Goal: Task Accomplishment & Management: Complete application form

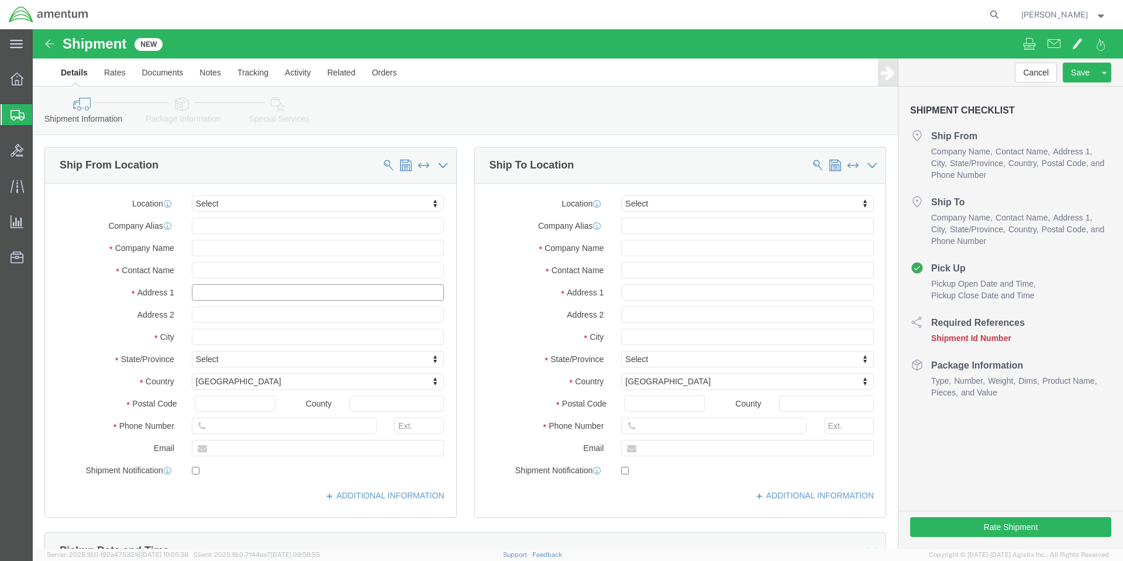
click input "text"
select select "MYPROFILE"
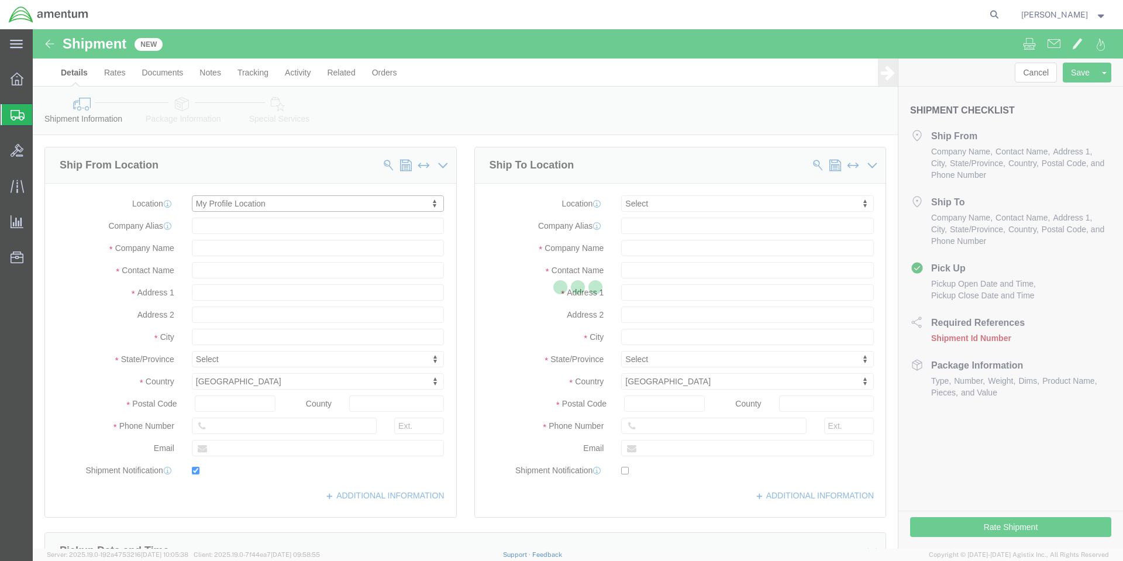
type input "Amentum Services, Inc."
type input "[PERSON_NAME]"
type input "NAS Coronado, Bldg 446"
type input "DLA Aviation HAZMAT Center- (UA0108)"
type input "[GEOGRAPHIC_DATA]"
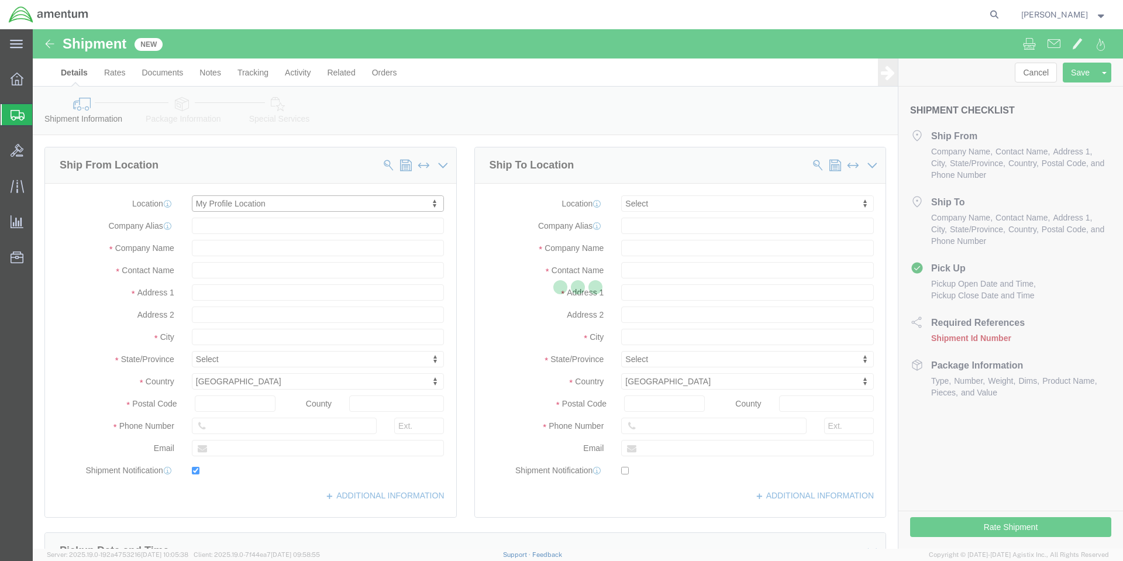
type input "92135"
type input "[PHONE_NUMBER]"
type input "[PERSON_NAME][EMAIL_ADDRESS][PERSON_NAME][DOMAIN_NAME]"
checkbox input "true"
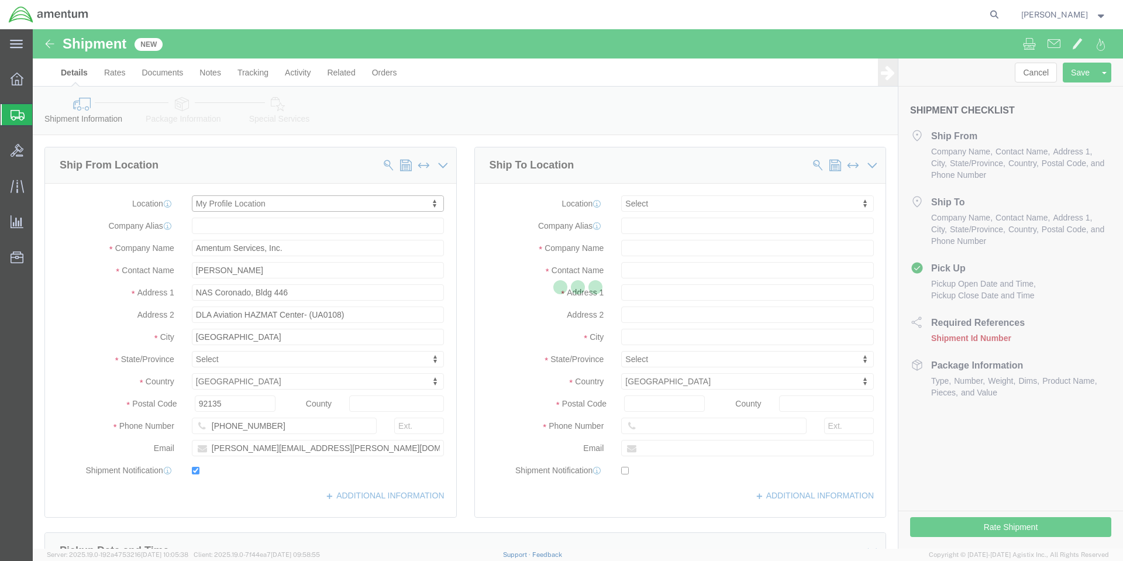
select select "CA"
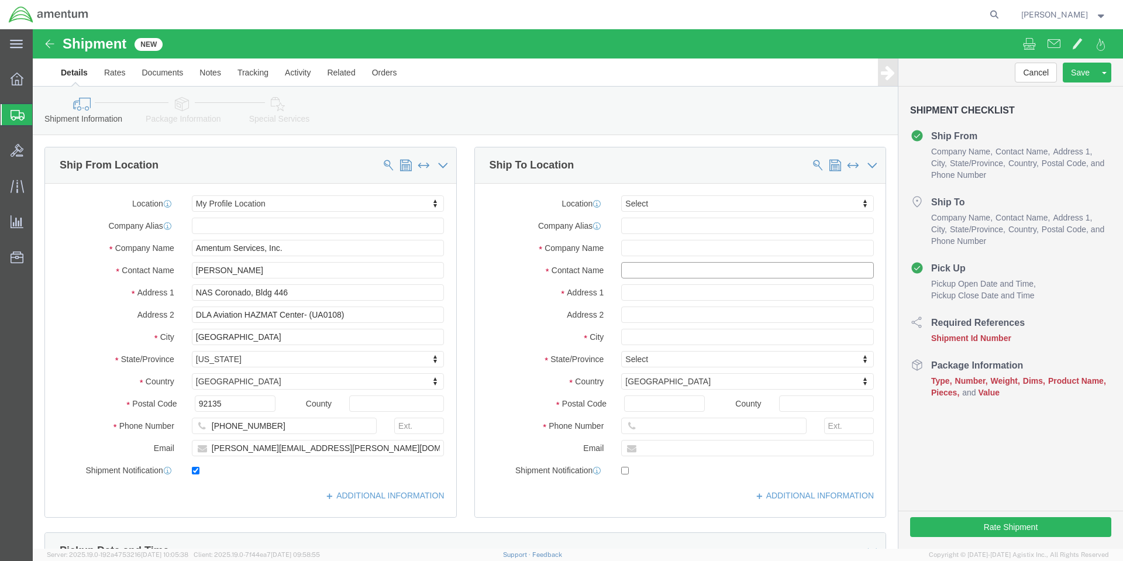
click input "text"
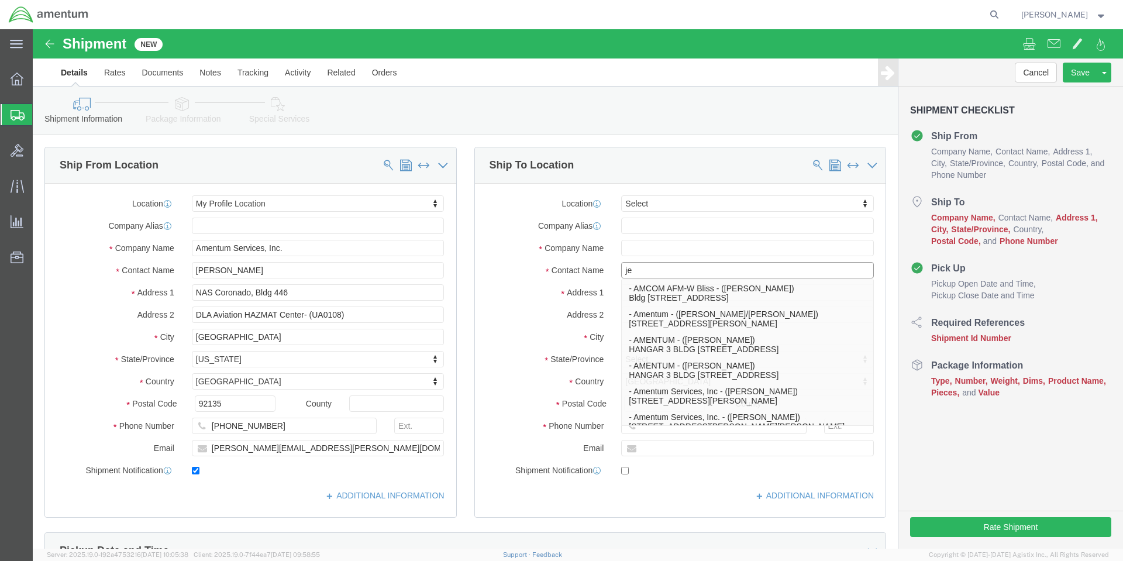
type input "j"
type input "[PERSON_NAME]"
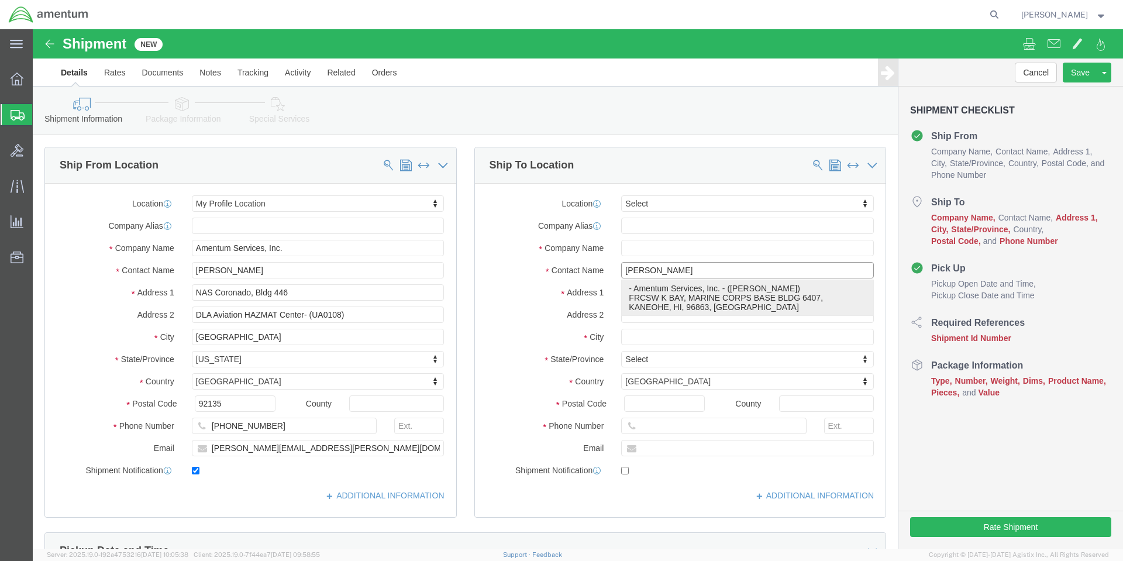
click p "- Amentum Services, Inc. - ([PERSON_NAME]) FRCSW K BAY, MARINE CORPS BASE BLDG …"
type input "Amentum Services, Inc."
type input "[PERSON_NAME]"
type input "FRCSW K BAY"
type input "MARINE CORPS BASE BLDG 6407"
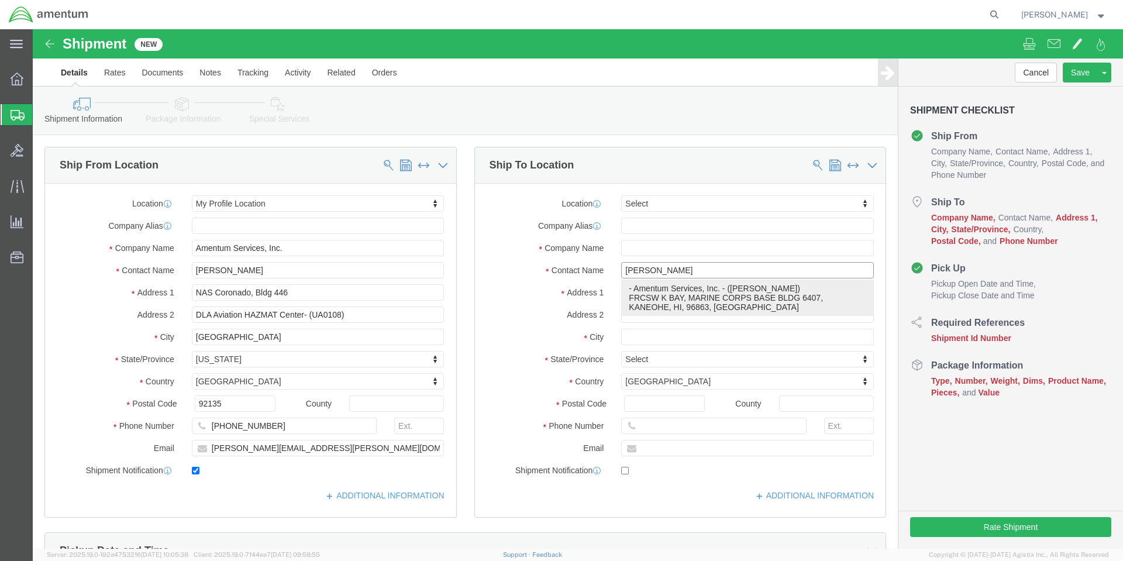
type input "KANEOHE"
type input "96863"
type input "[PHONE_NUMBER]"
select select "HI"
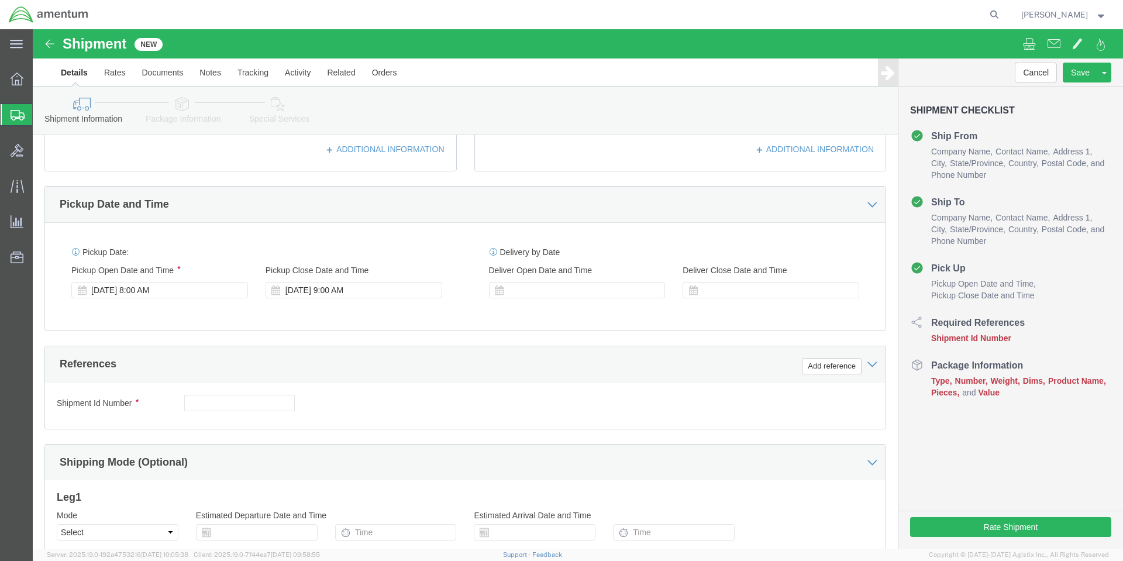
scroll to position [351, 0]
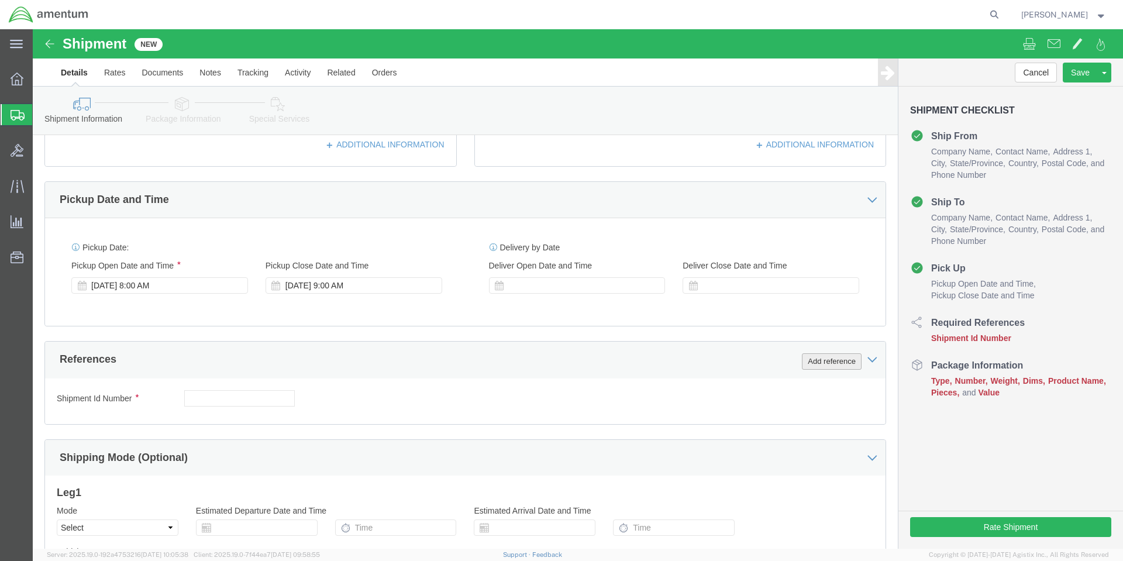
type input "[PERSON_NAME]"
click button "Add reference"
click input "text"
type input "1"
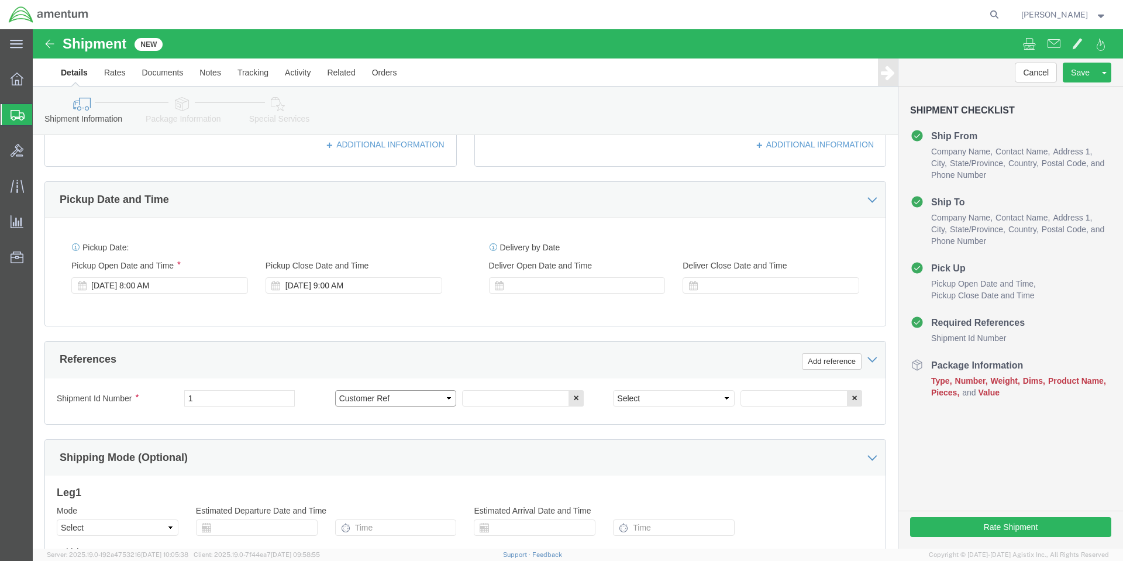
click select "Select Account Type Activity ID Airline Appointment Number ASN Batch Request # …"
select select "PURCHORD"
click select "Select Account Type Activity ID Airline Appointment Number ASN Batch Request # …"
type input "HMMS: 85578"
click select "Select Account Type Activity ID Airline Appointment Number ASN Batch Request # …"
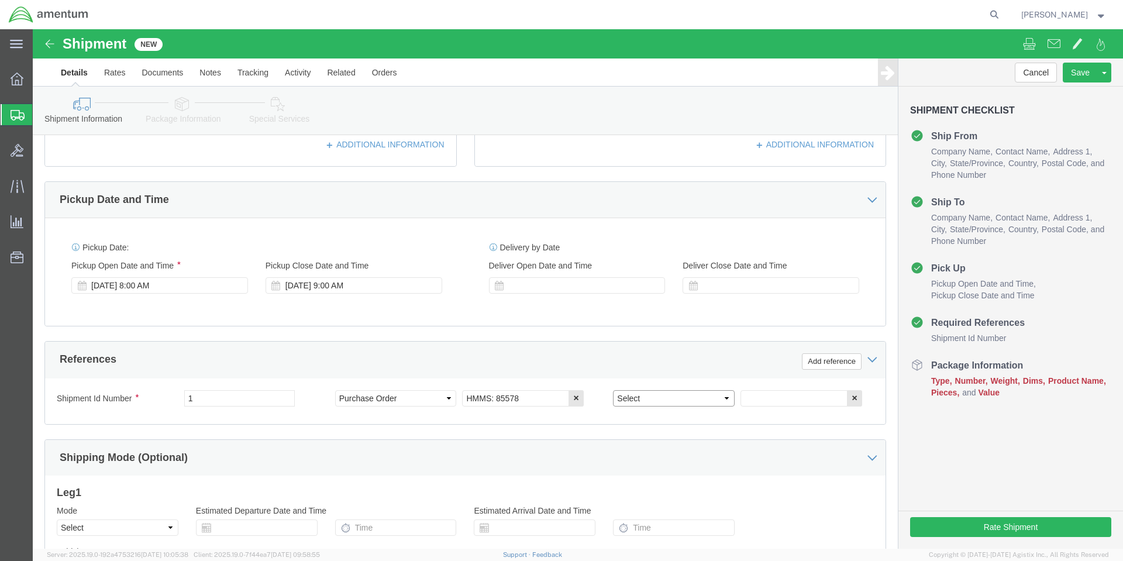
select select "CUSTREF"
click select "Select Account Type Activity ID Airline Appointment Number ASN Batch Request # …"
type input "8030000087203"
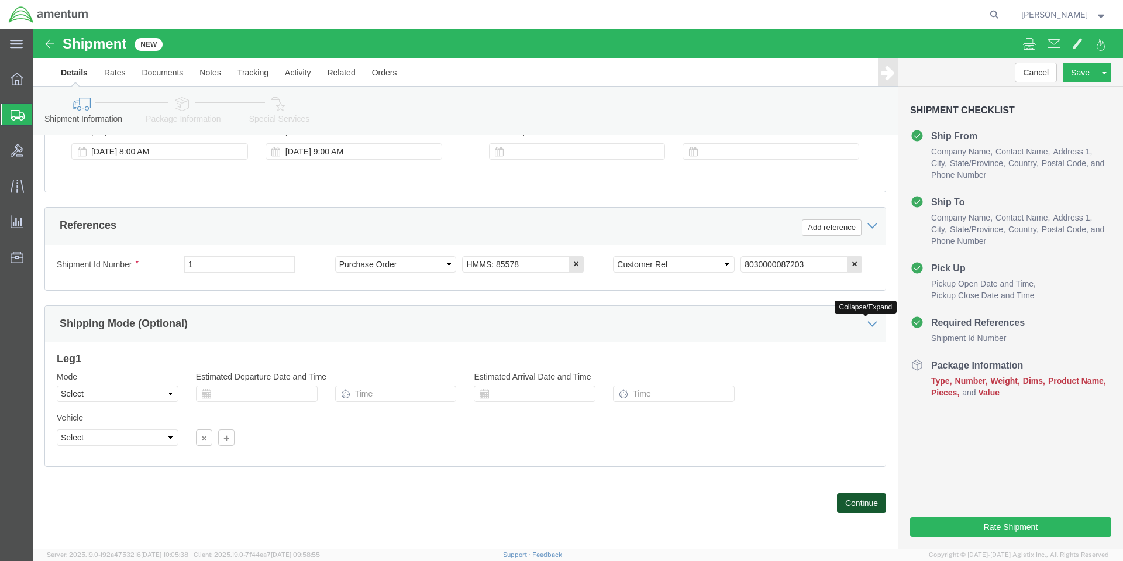
click button "Continue"
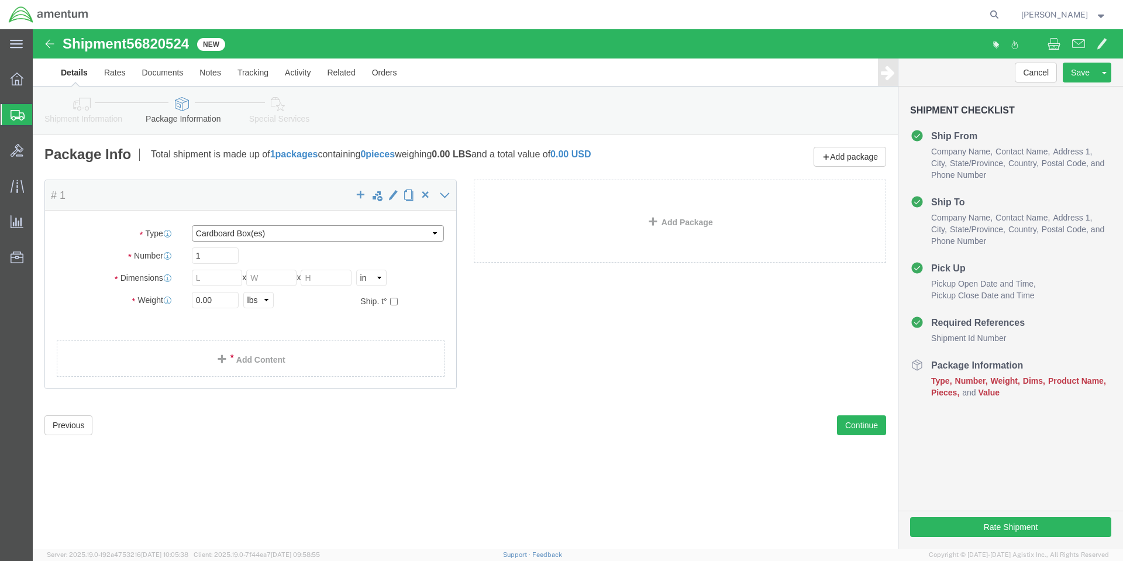
click select "Select BCK Boxes Bale(s) Basket(s) Bolt(s) Bottle(s) Buckets Bulk Bundle(s) Can…"
select select "YRPK"
click select "Select BCK Boxes Bale(s) Basket(s) Bolt(s) Bottle(s) Buckets Bulk Bundle(s) Can…"
click input "text"
type input "7"
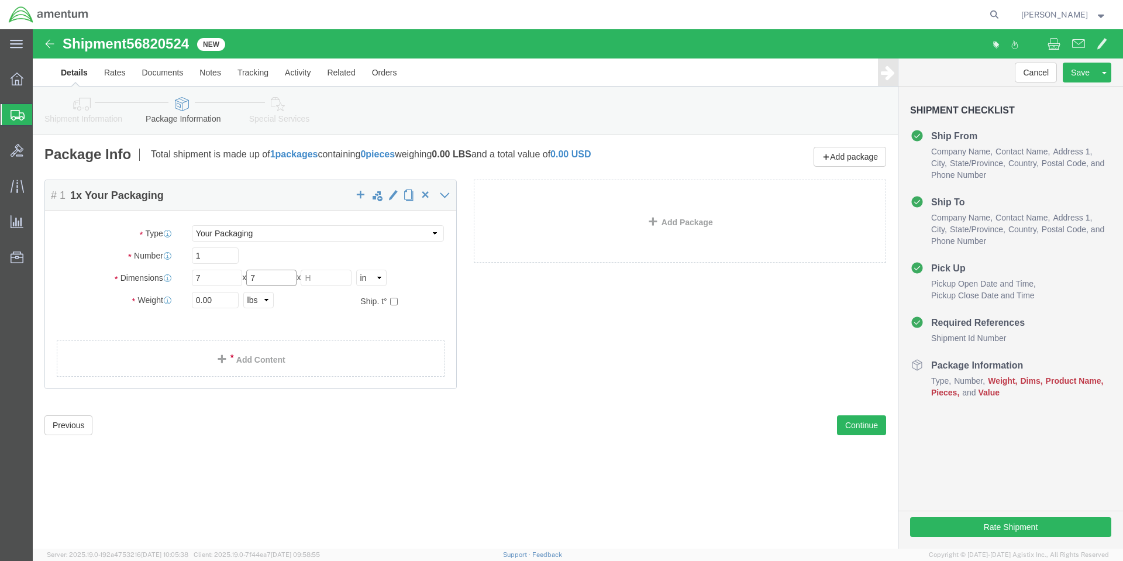
type input "7"
type input "13"
type input "7"
click link "Add Content"
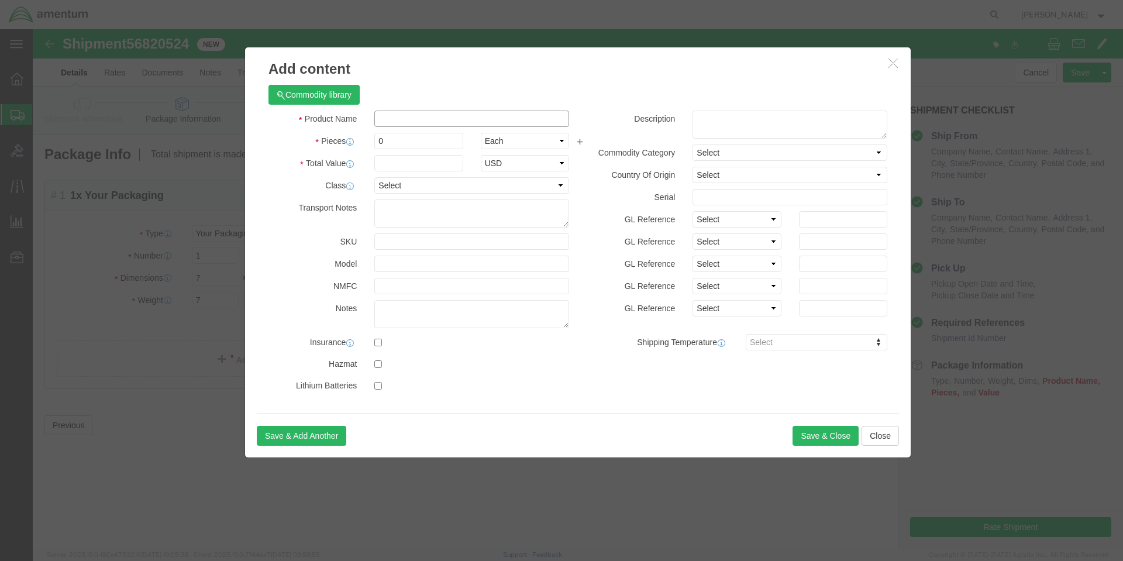
click input "text"
paste input "1436SXXXMP012PT"
type input "1436SXXXMP012PT"
click textarea
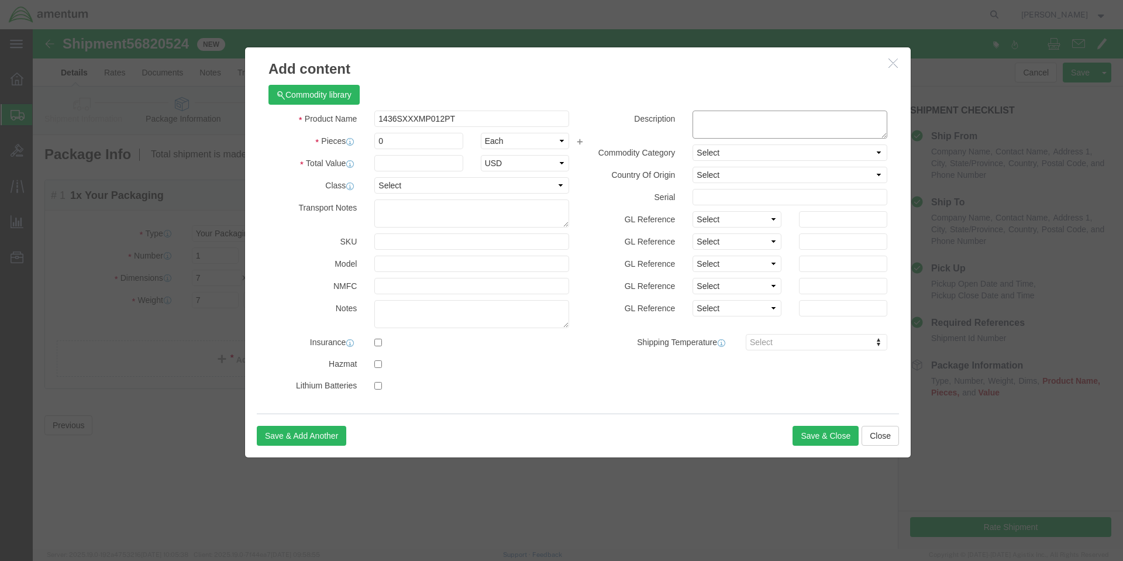
click textarea
paste textarea "SEALING COMPOUND, PS/1436-C, PINT"
type textarea "SEALING COMPOUND, PS/1436-C, PINT"
click input "0"
type input "4"
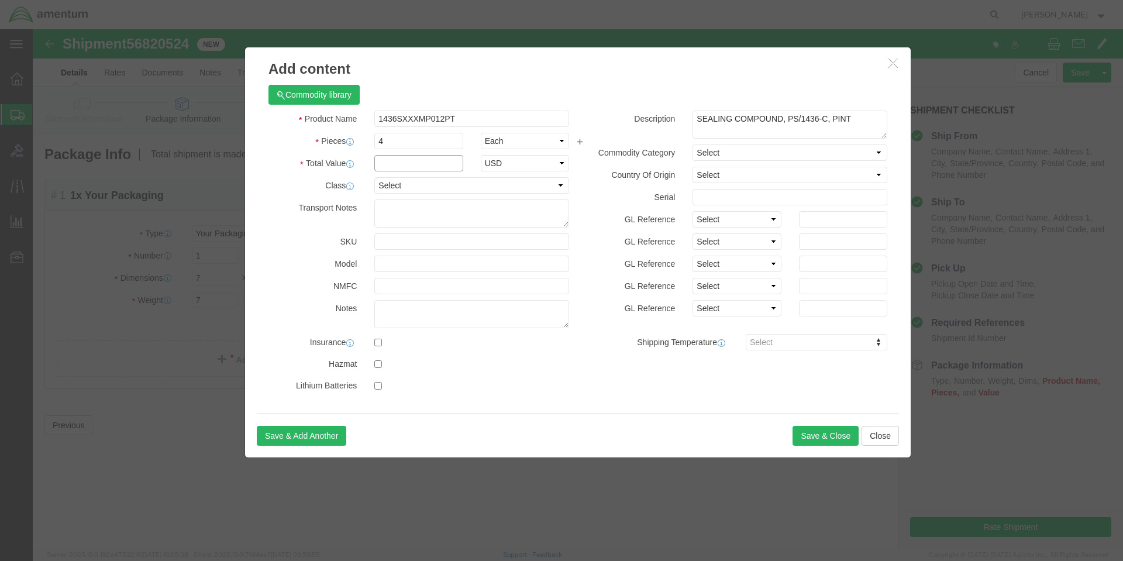
click input "text"
type input "852"
select select "USD"
click input "checkbox"
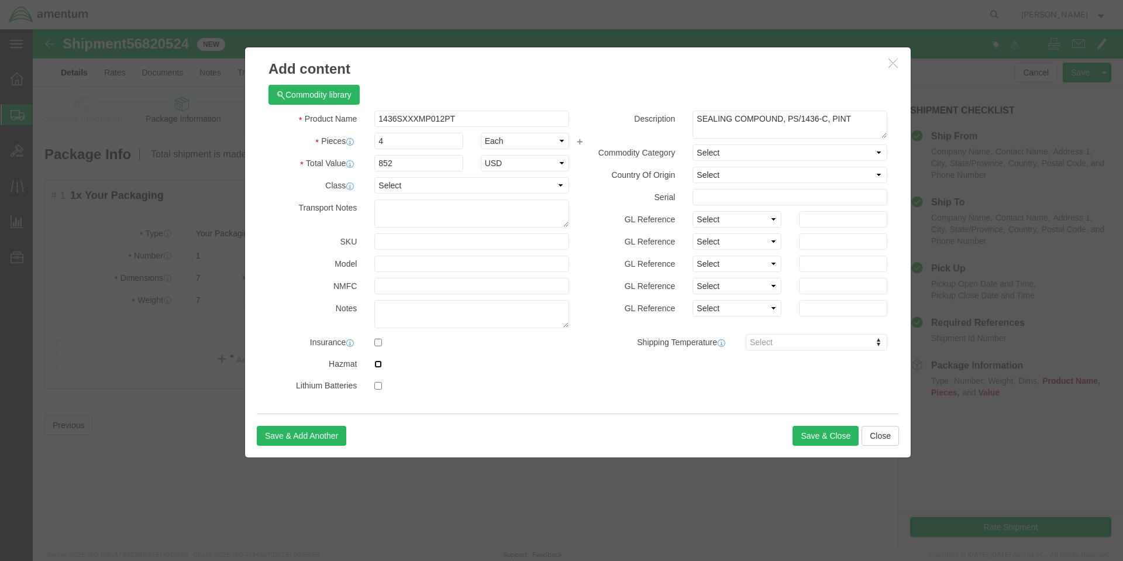
checkbox input "true"
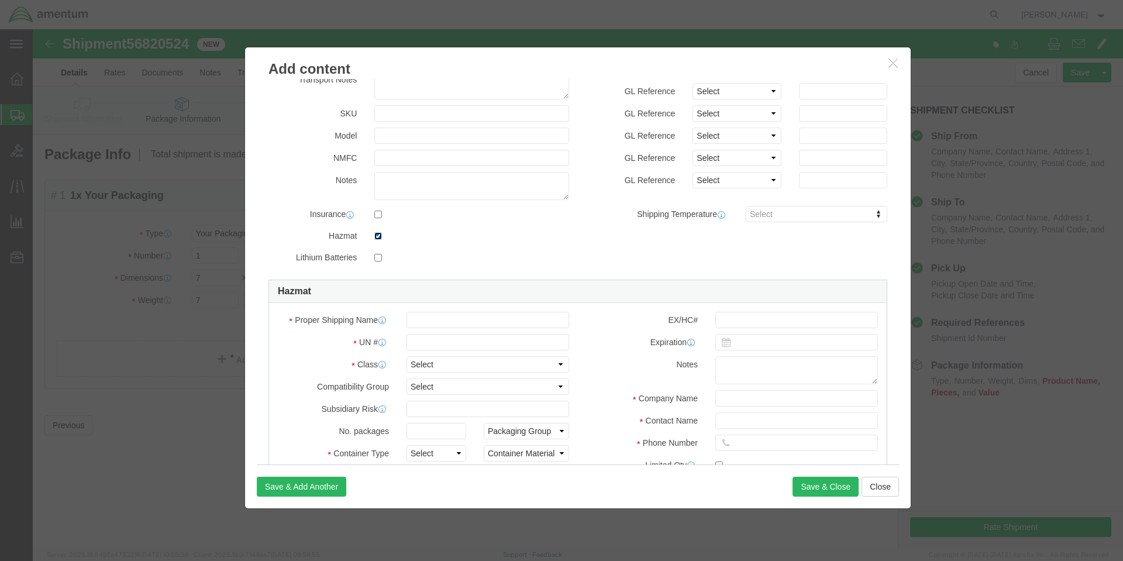
scroll to position [256, 0]
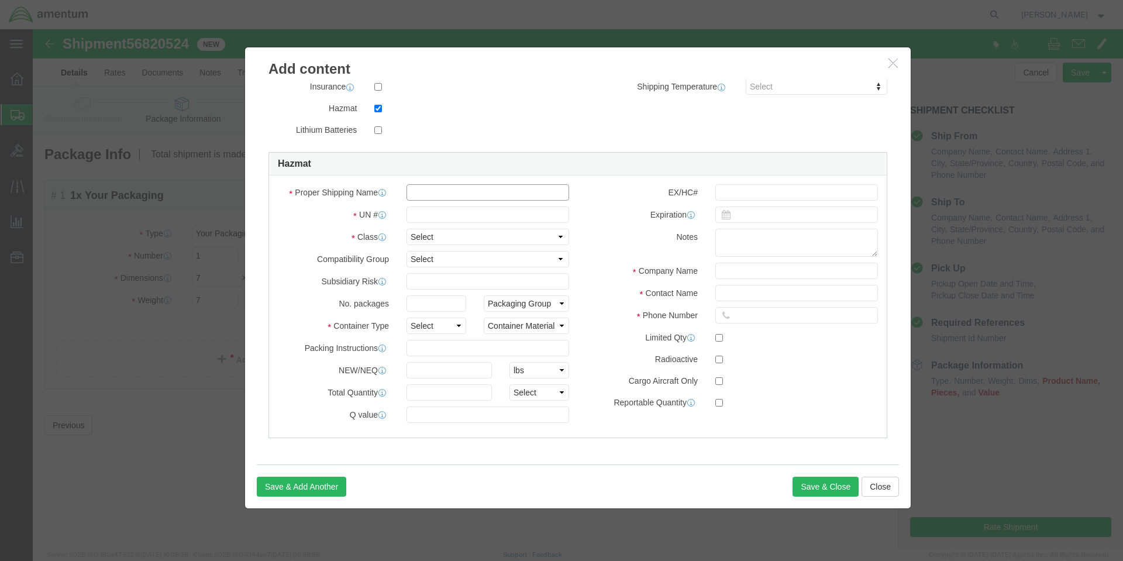
click input "text"
type input "PAINT"
click input "text"
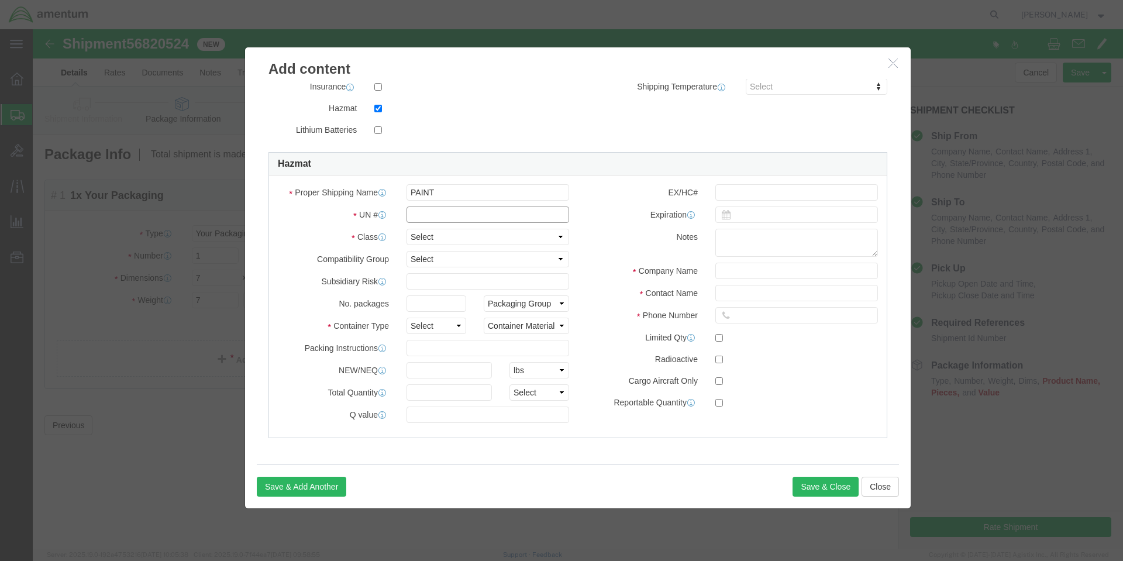
type input "1263"
click select "Select 1 Explosive 1.1 Explosive 1.2 Explosive 1.3 Explosive 1.4 Explosive 1.5 …"
select select "3 Flammable Liquid"
click select "Select 1 Explosive 1.1 Explosive 1.2 Explosive 1.3 Explosive 1.4 Explosive 1.5 …"
click select "Select 1 - Drums 2 - Reserved 3 - Jerricans 4 - Boxes 5 - Bags 6 - Composite Pa…"
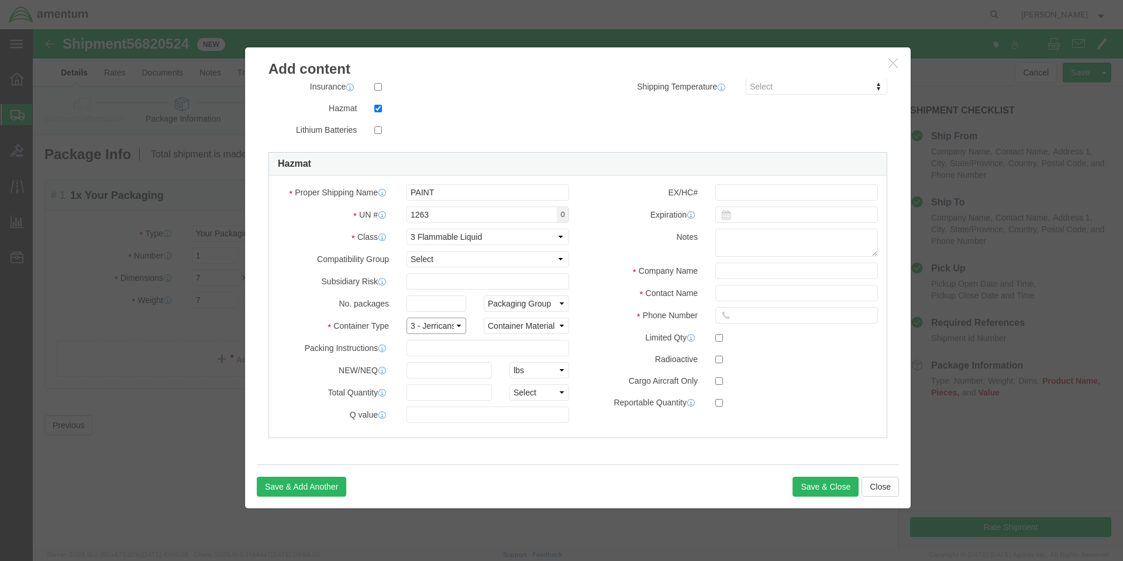
click select "Select 1 - Drums 2 - Reserved 3 - Jerricans 4 - Boxes 5 - Bags 6 - Composite Pa…"
click input "text"
click select "Select 1 - Drums 2 - Reserved 3 - Jerricans 4 - Boxes 5 - Bags 6 - Composite Pa…"
select select "BOXES"
click select "Select 1 - Drums 2 - Reserved 3 - Jerricans 4 - Boxes 5 - Bags 6 - Composite Pa…"
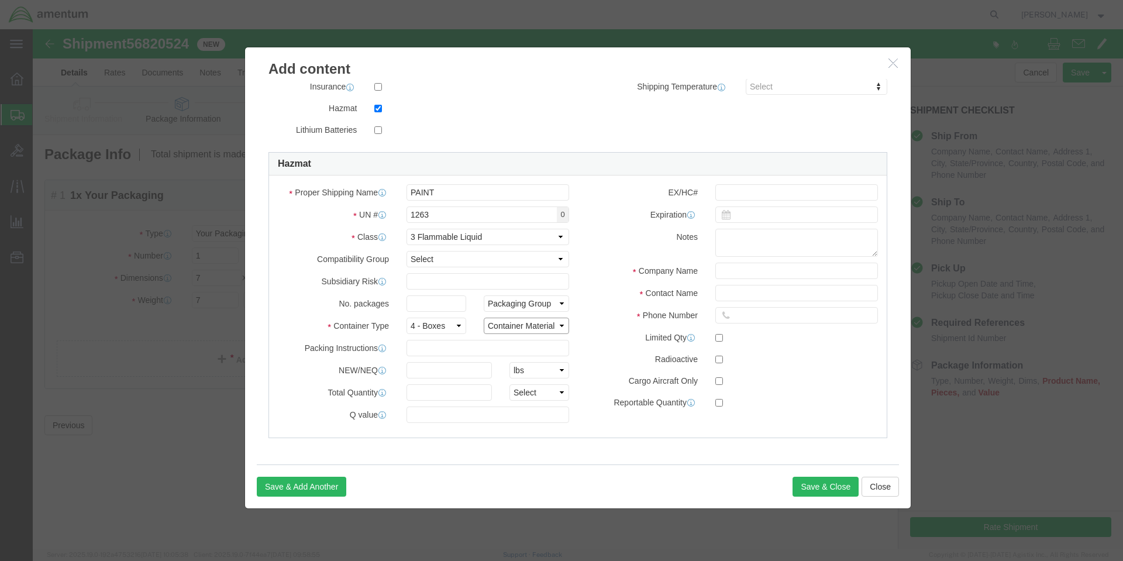
click select "Container Material A - Steel (all types and surface treatments) B - Aluminum C …"
select select "FIBERBOARD"
click select "Container Material A - Steel (all types and surface treatments) B - Aluminum C …"
click input "text"
type input "AMENTUM SERVICES, INC GOV"
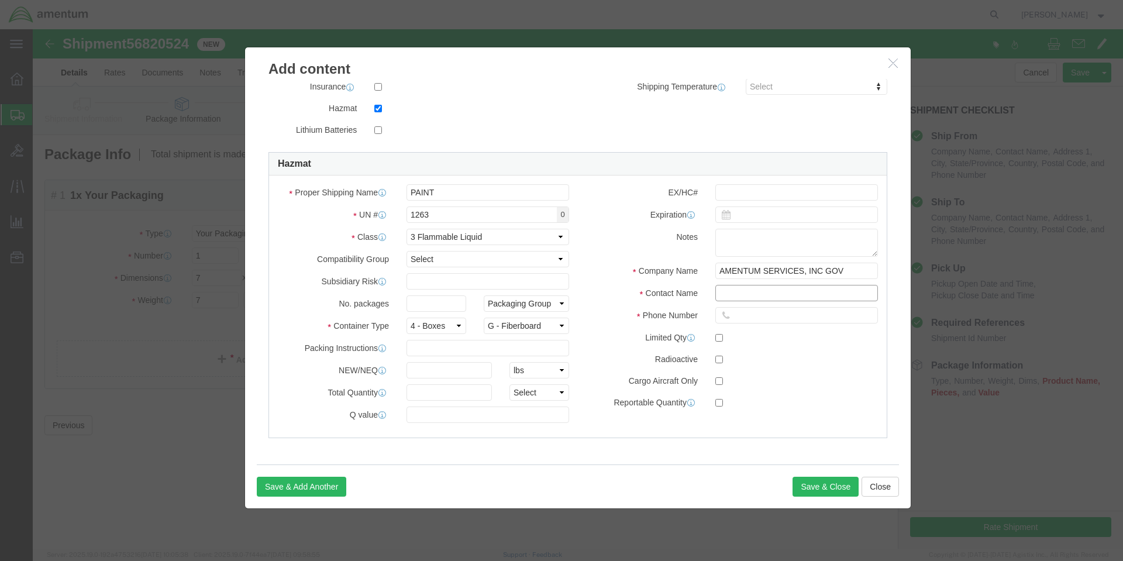
type input "[PERSON_NAME]"
type input "6195120413"
click button "Save & Close"
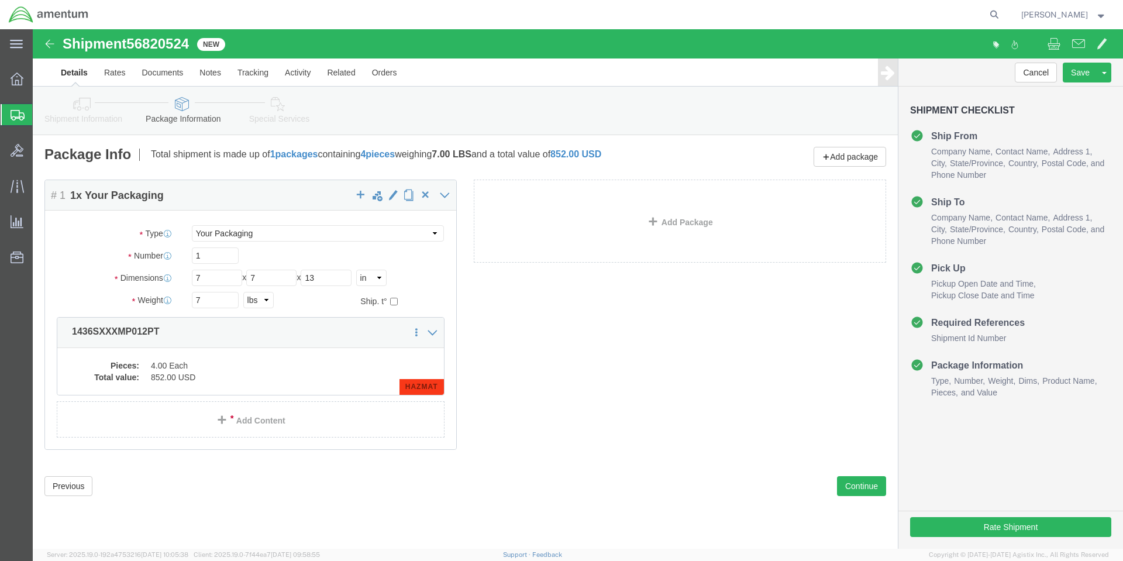
click div "Package Content # 1 1 x Your Packaging Package Type Select BCK Boxes Bale(s) Ba…"
click button "Continue"
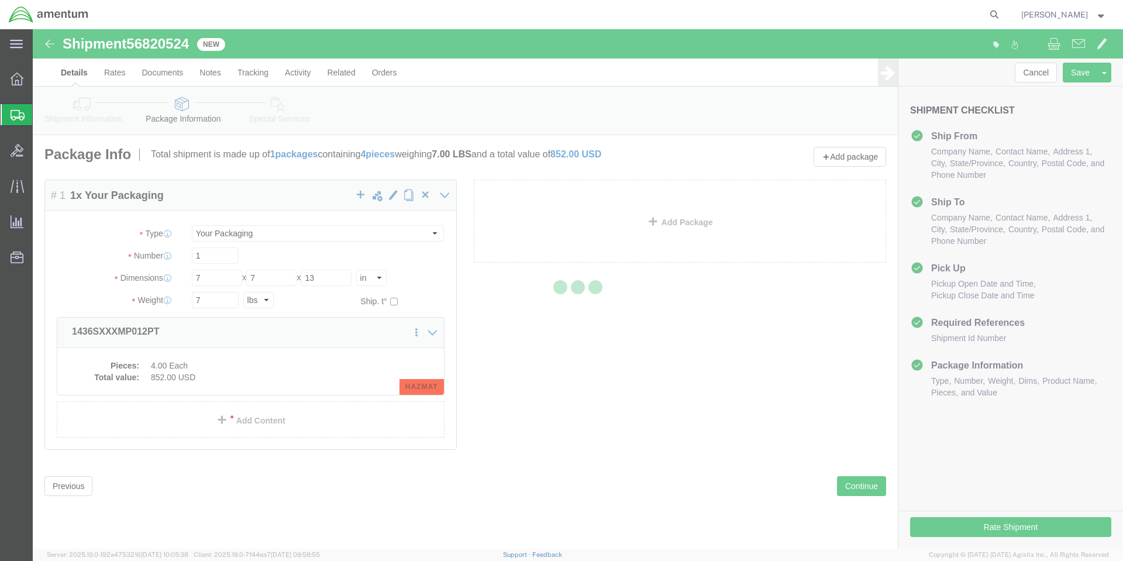
select select
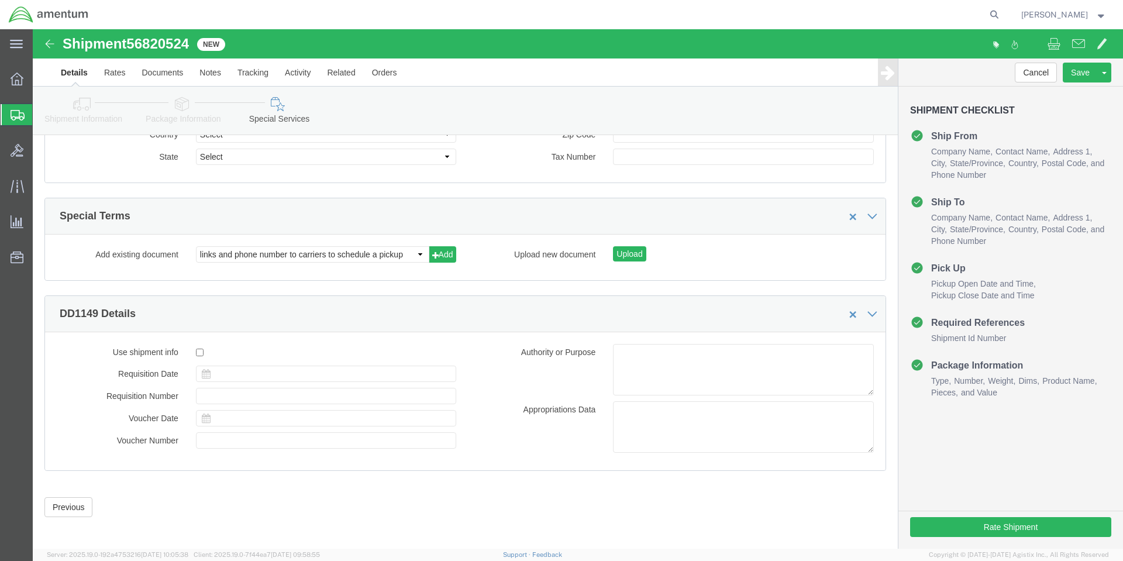
scroll to position [1127, 0]
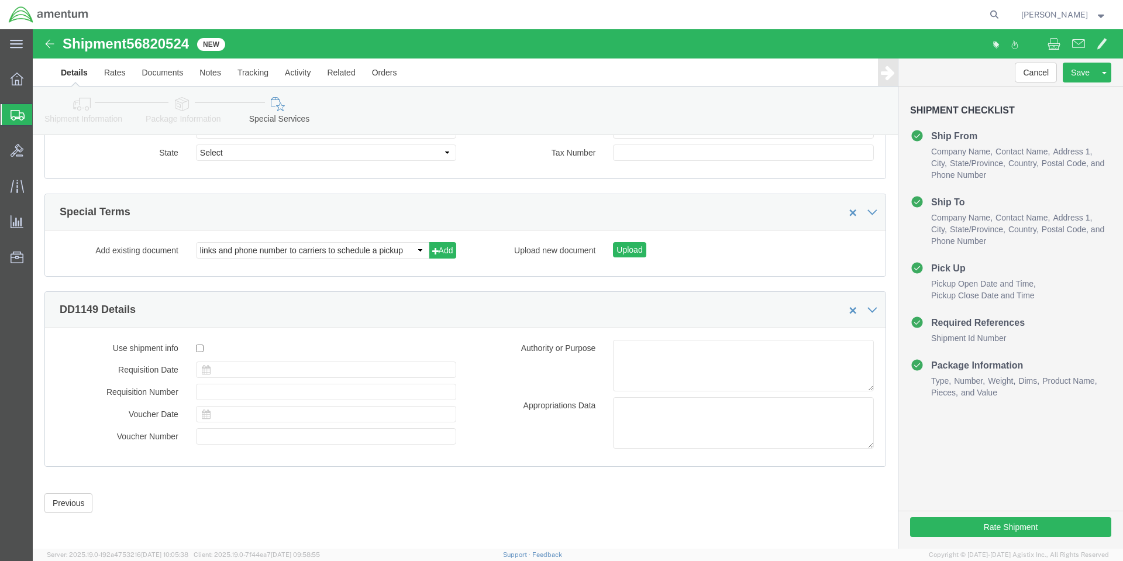
click div "Upload new document Upload"
click button "Upload"
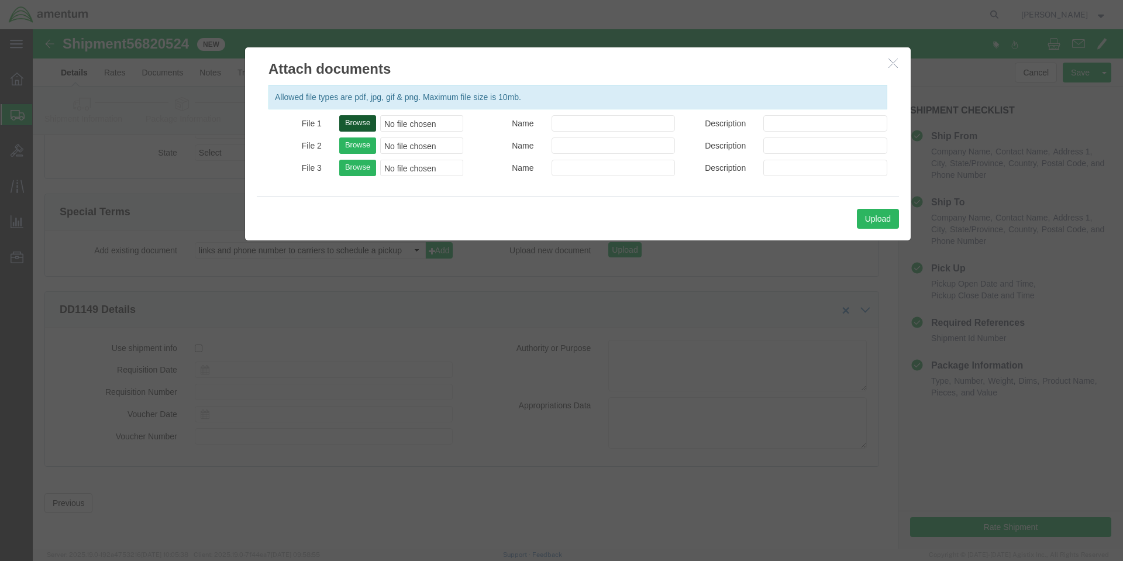
click button "Browse"
type input "C:\fakepath\8030000087203_SDS.pdf"
click button "Upload"
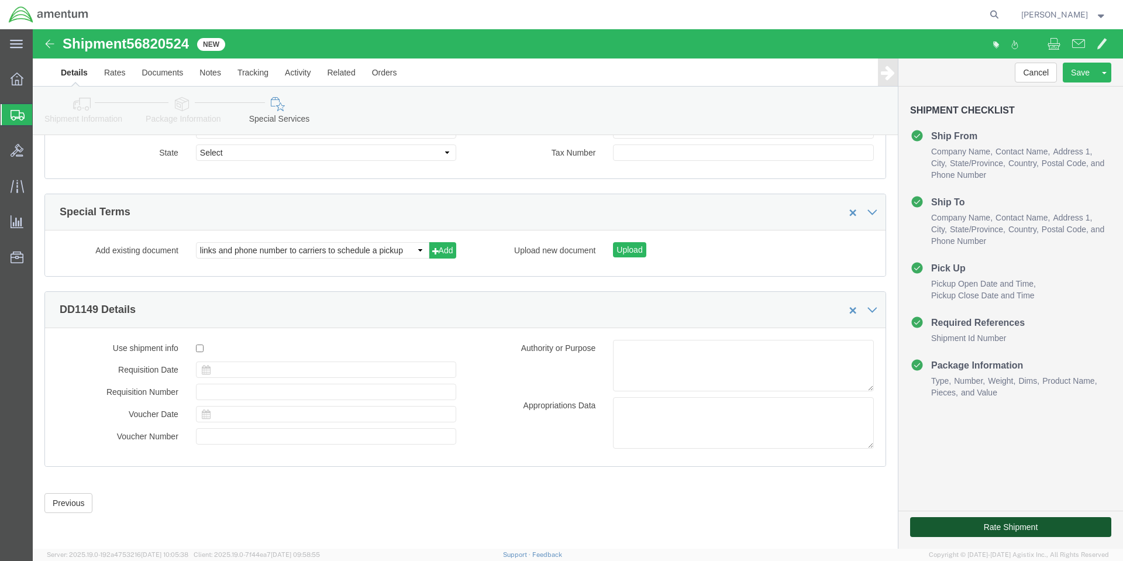
click button "Rate Shipment"
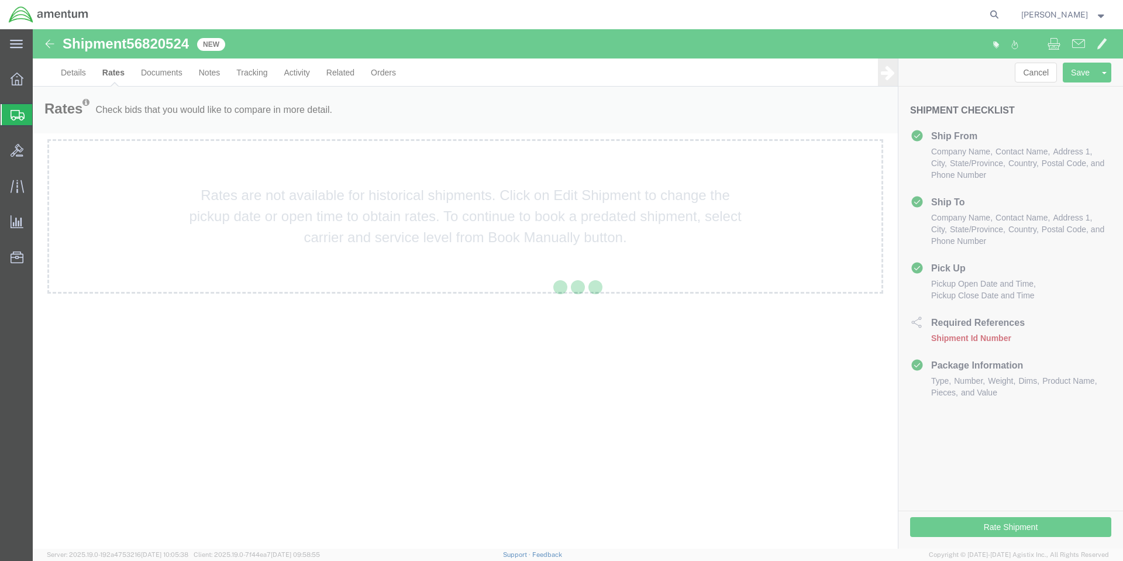
scroll to position [0, 0]
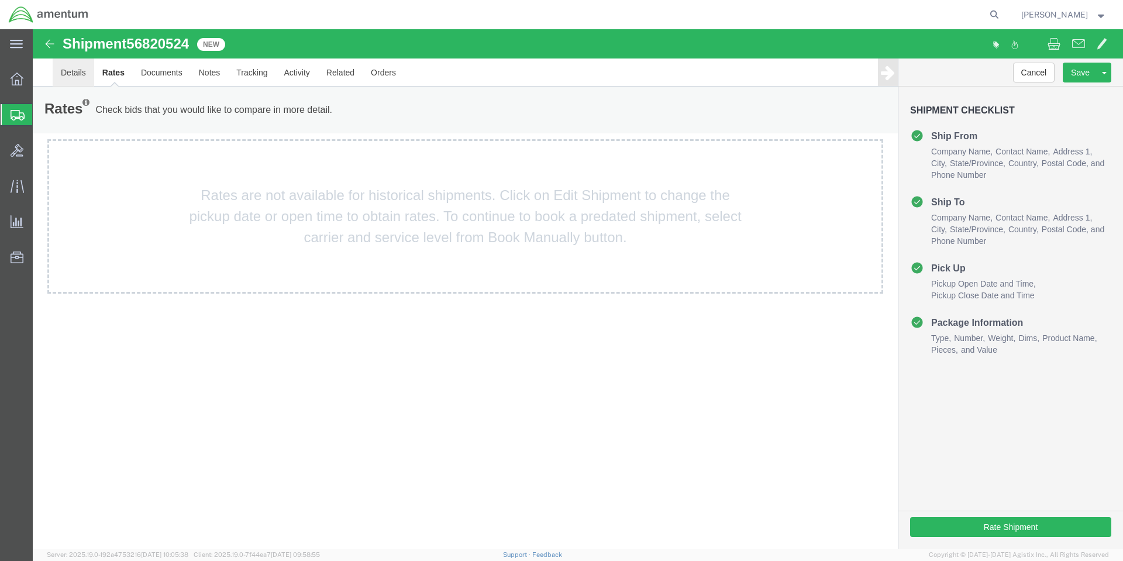
click at [82, 73] on link "Details" at bounding box center [74, 72] width 42 height 28
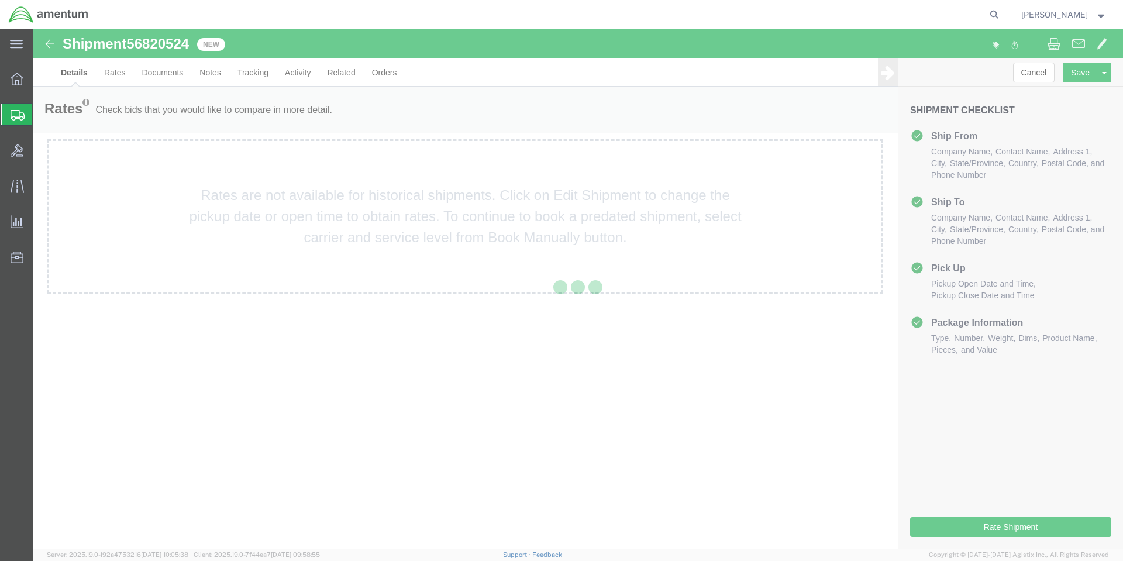
select select "56414"
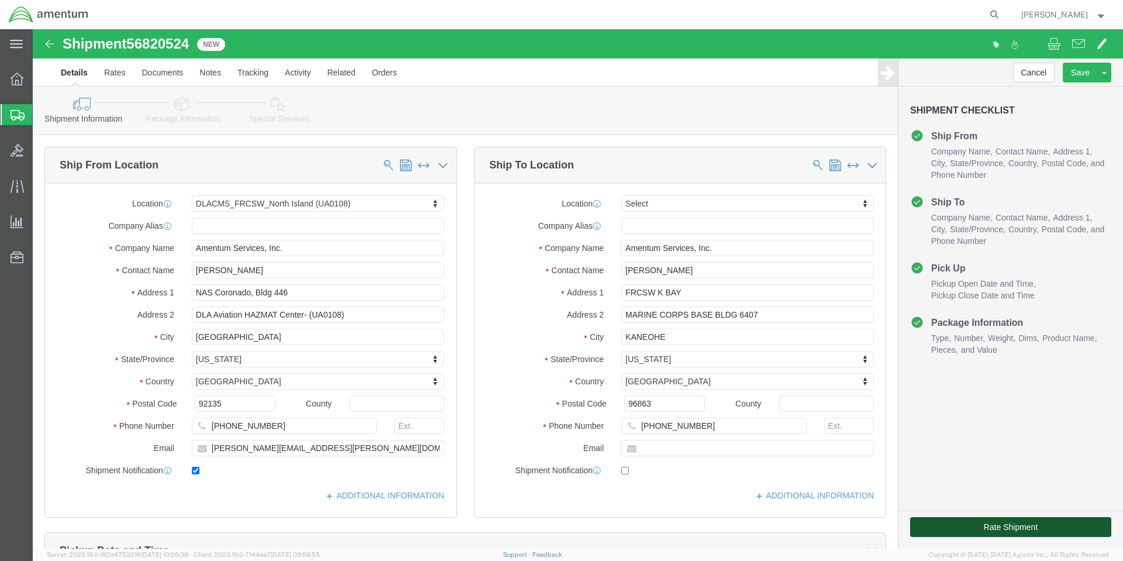
click button "Rate Shipment"
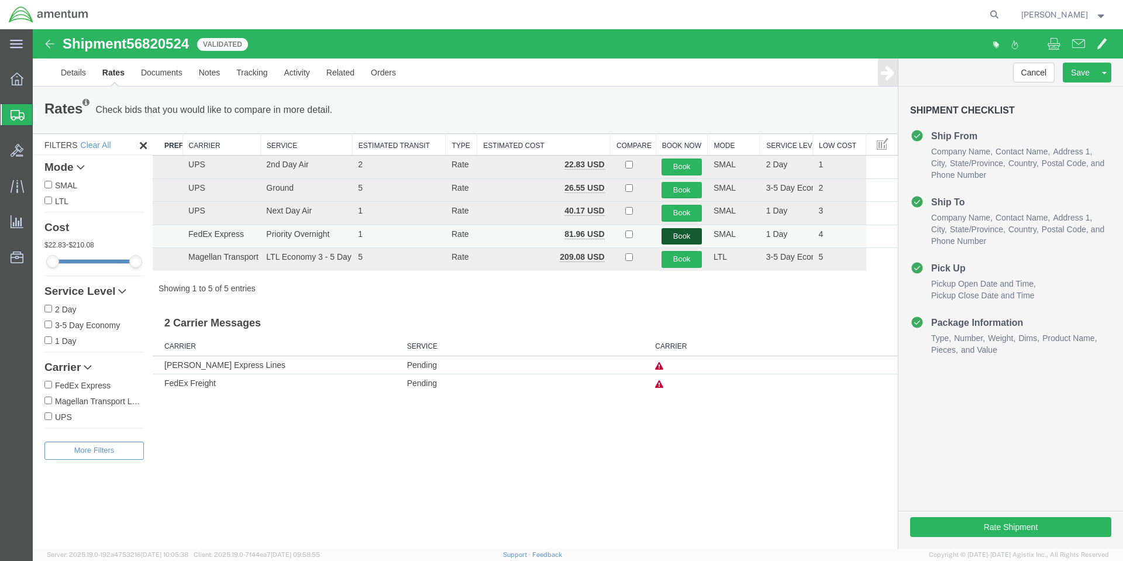
click at [672, 237] on button "Book" at bounding box center [682, 236] width 40 height 17
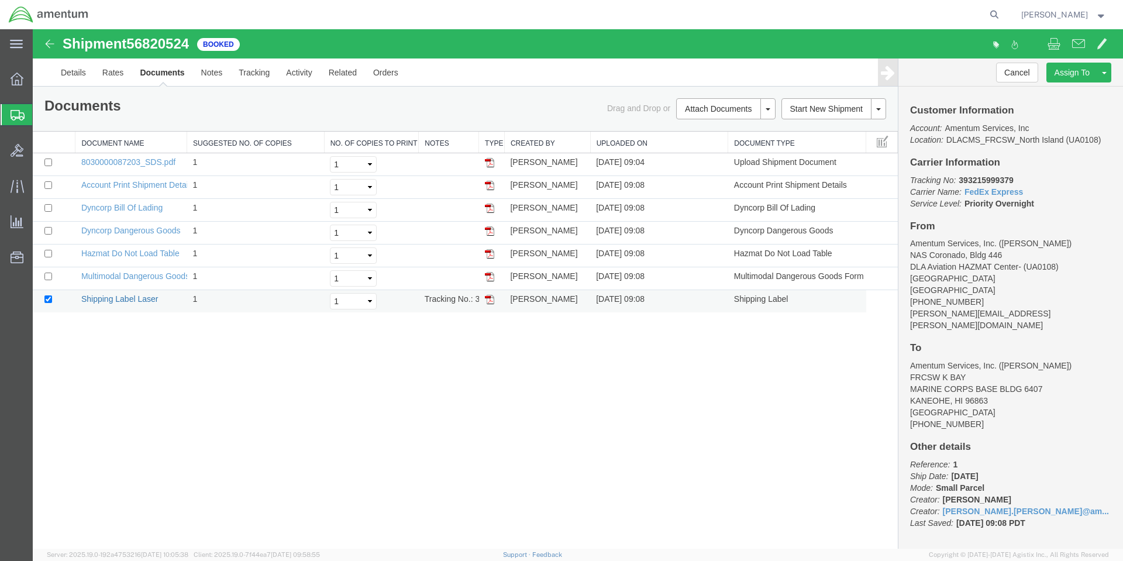
click at [127, 298] on link "Shipping Label Laser" at bounding box center [119, 298] width 77 height 9
